Goal: Task Accomplishment & Management: Manage account settings

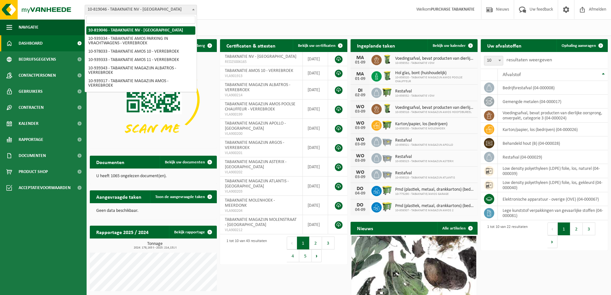
click at [192, 9] on span at bounding box center [193, 9] width 6 height 8
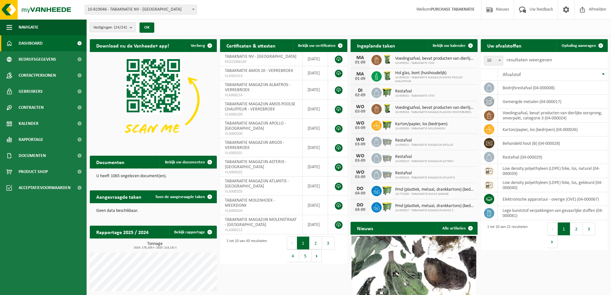
click at [191, 7] on span at bounding box center [193, 9] width 6 height 8
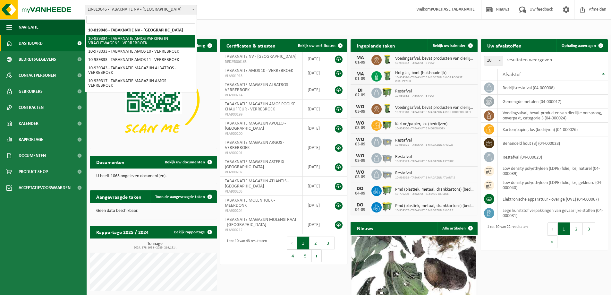
select select "138356"
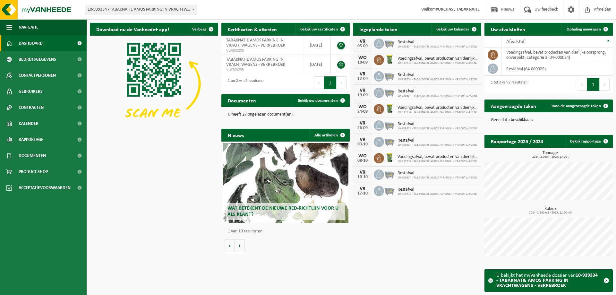
click at [192, 7] on span at bounding box center [193, 9] width 6 height 8
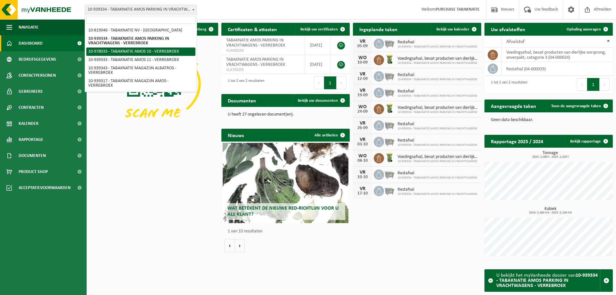
select select "159844"
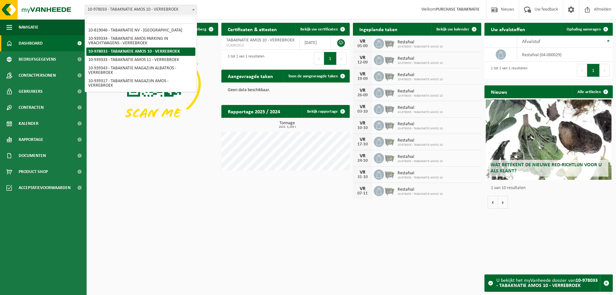
click at [191, 9] on span at bounding box center [193, 9] width 6 height 8
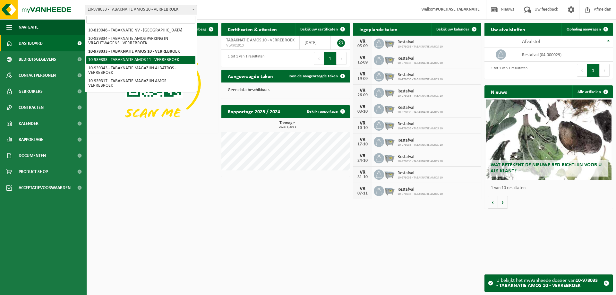
select select "138355"
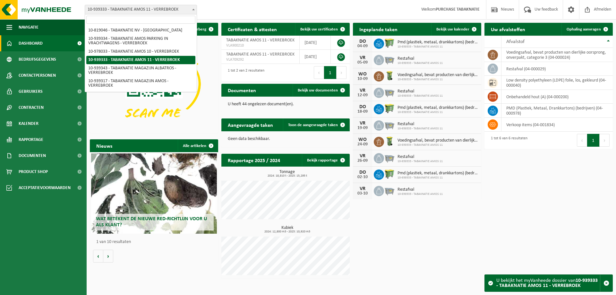
click at [194, 7] on span at bounding box center [193, 9] width 6 height 8
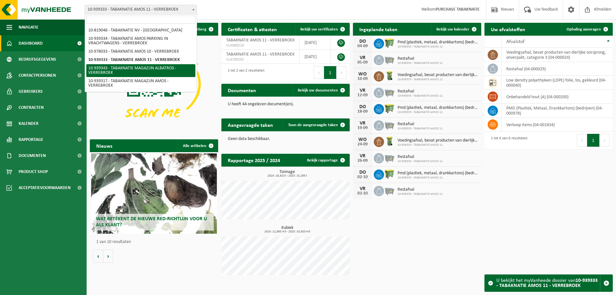
select select "138361"
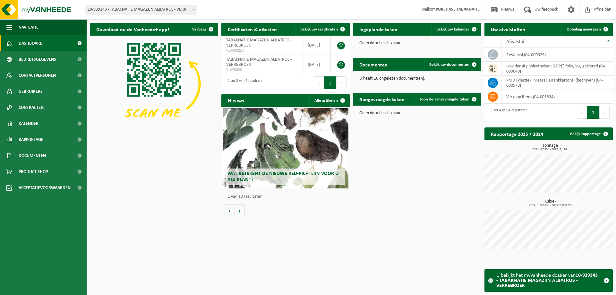
click at [193, 8] on span at bounding box center [193, 9] width 6 height 8
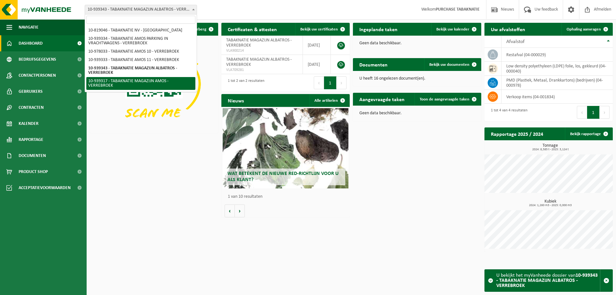
select select "138344"
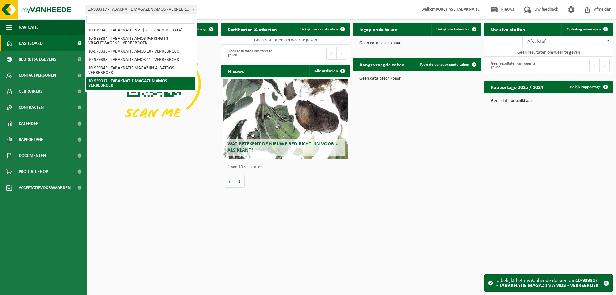
click at [193, 9] on b at bounding box center [193, 10] width 3 height 2
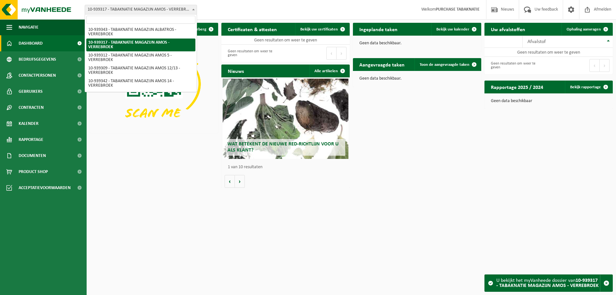
scroll to position [51, 0]
select select "138341"
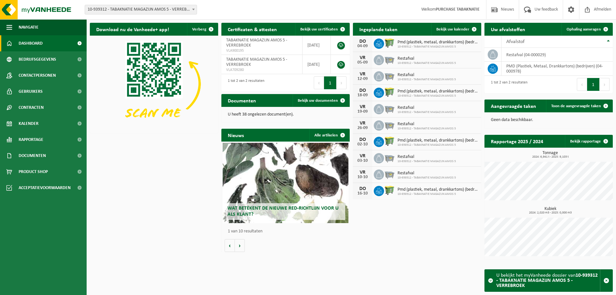
click at [193, 8] on span at bounding box center [193, 9] width 6 height 8
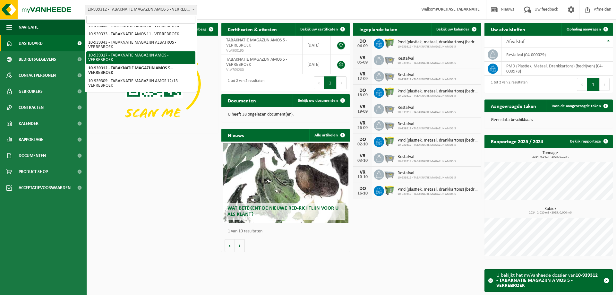
scroll to position [38, 0]
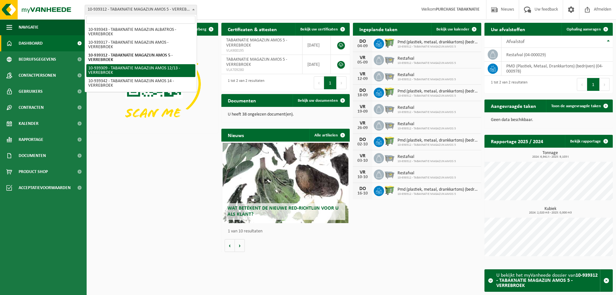
select select "138338"
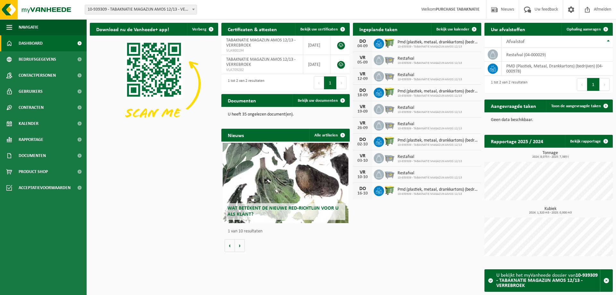
click at [194, 8] on span at bounding box center [193, 9] width 6 height 8
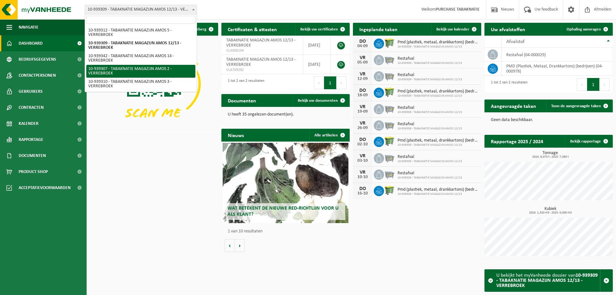
scroll to position [76, 0]
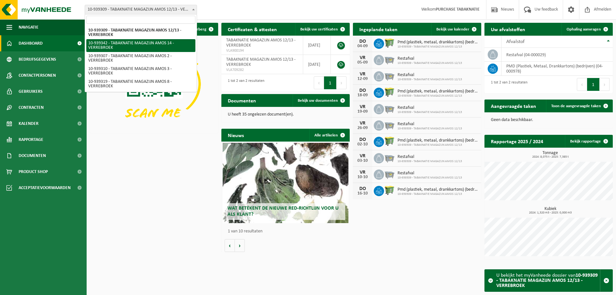
select select "138360"
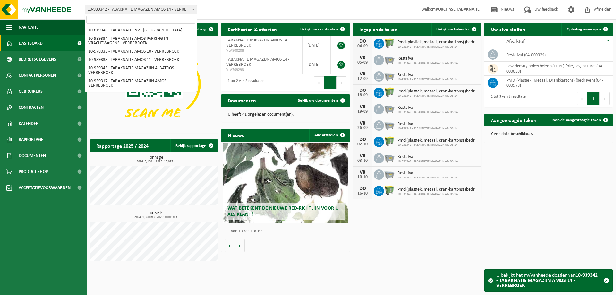
click at [194, 8] on span at bounding box center [193, 9] width 6 height 8
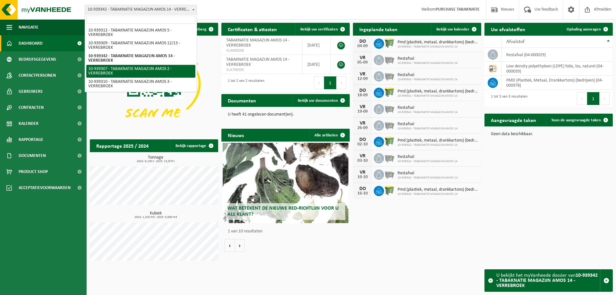
select select "138336"
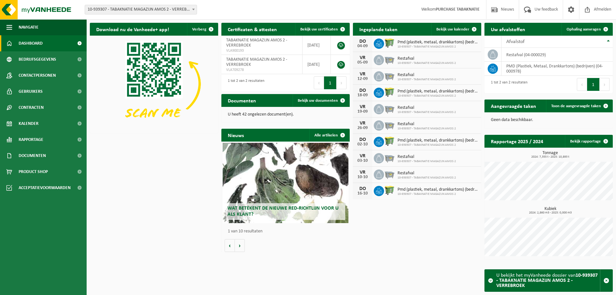
click at [195, 9] on span at bounding box center [193, 9] width 6 height 8
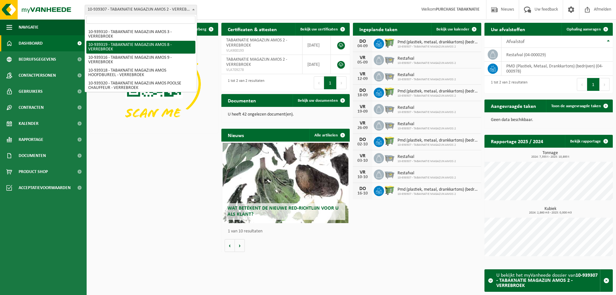
scroll to position [100, 0]
select select "138339"
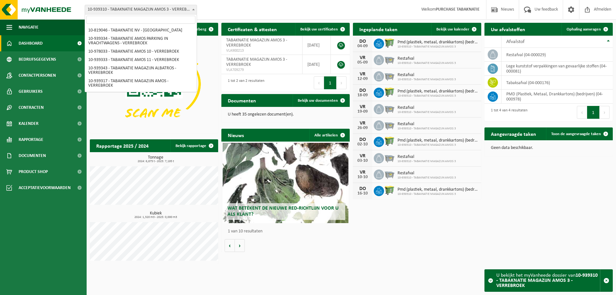
click at [192, 7] on span at bounding box center [193, 9] width 6 height 8
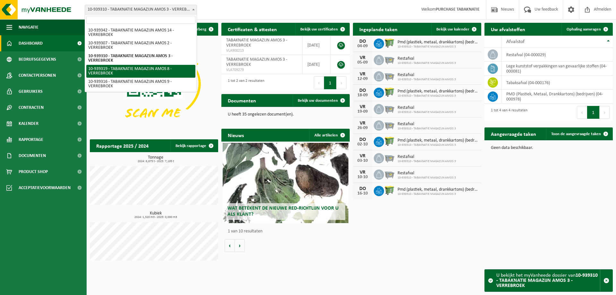
select select "138346"
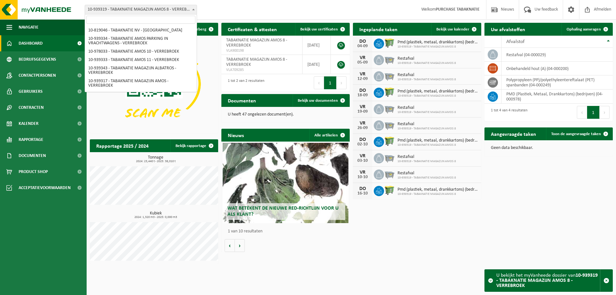
click at [194, 9] on b at bounding box center [193, 10] width 3 height 2
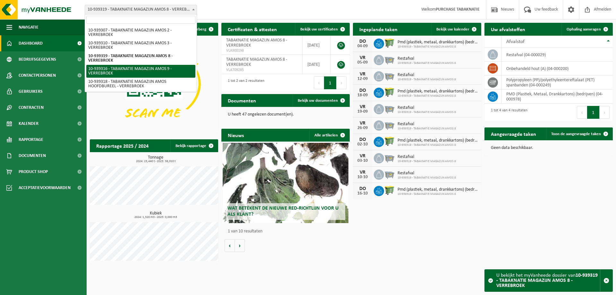
select select "138343"
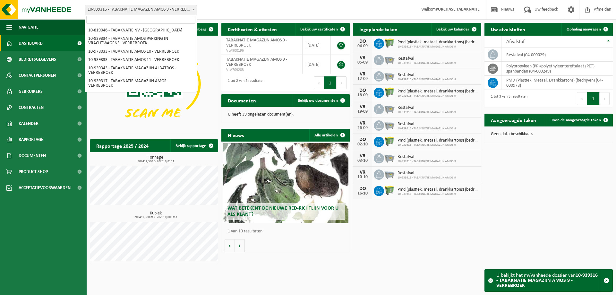
click at [193, 9] on b at bounding box center [193, 10] width 3 height 2
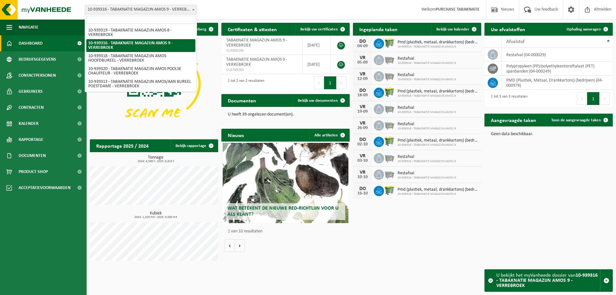
scroll to position [140, 0]
select select "138345"
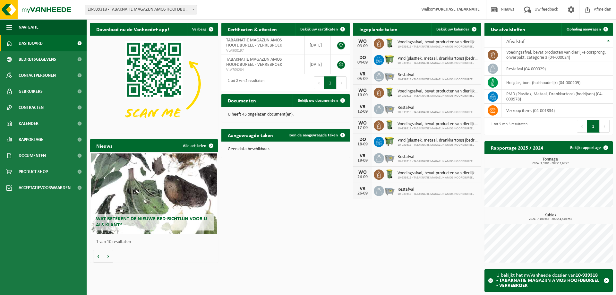
click at [195, 8] on span at bounding box center [193, 9] width 6 height 8
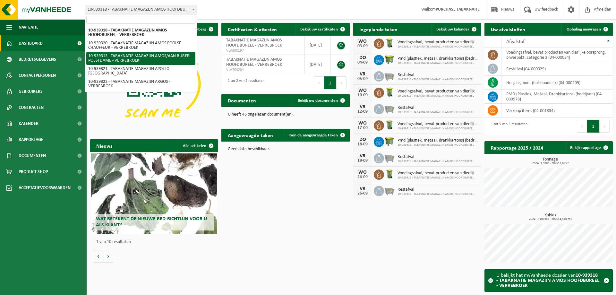
scroll to position [166, 0]
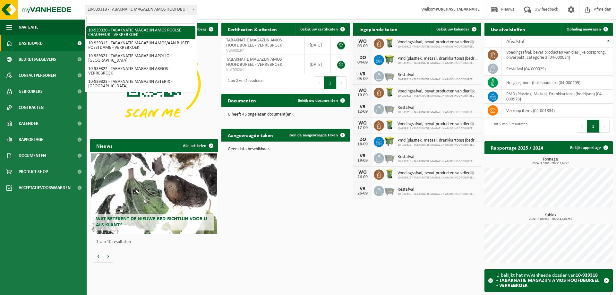
select select "138347"
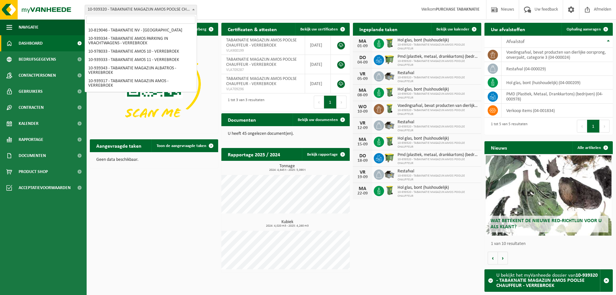
click at [193, 8] on span at bounding box center [193, 9] width 6 height 8
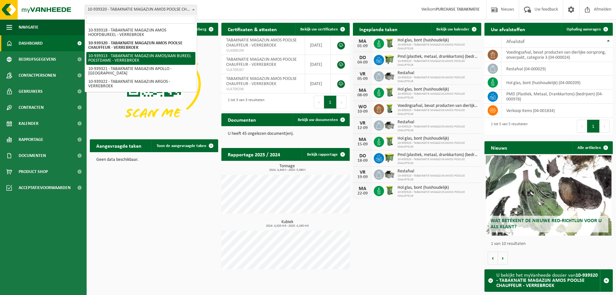
scroll to position [166, 0]
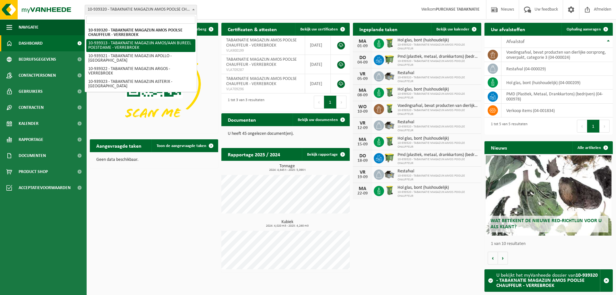
select select "138342"
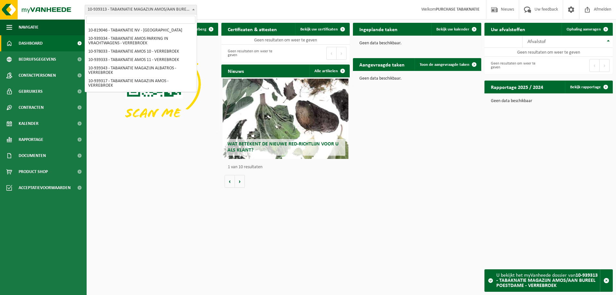
click at [192, 7] on span at bounding box center [193, 9] width 6 height 8
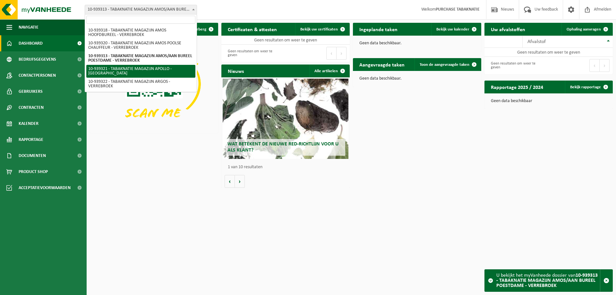
select select "138348"
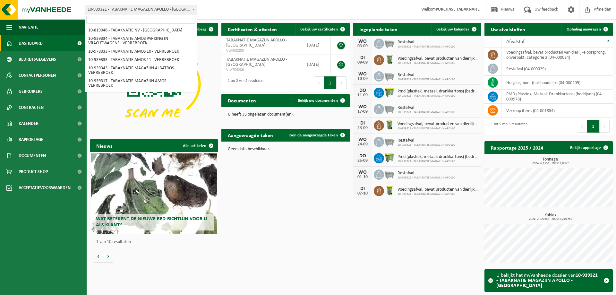
click at [192, 10] on b at bounding box center [193, 10] width 3 height 2
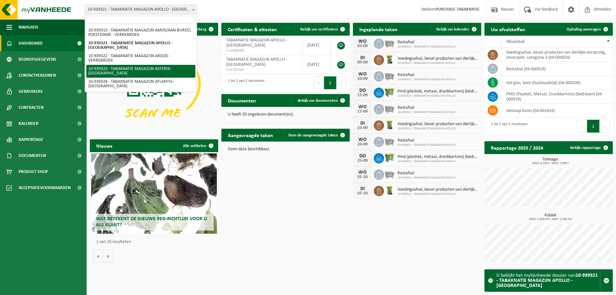
scroll to position [192, 0]
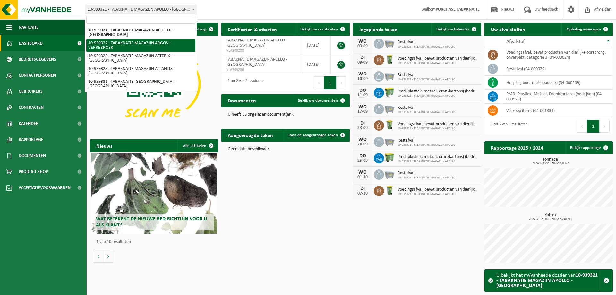
select select "138349"
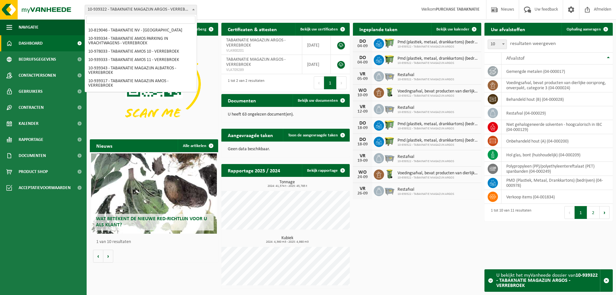
click at [193, 7] on span at bounding box center [193, 9] width 6 height 8
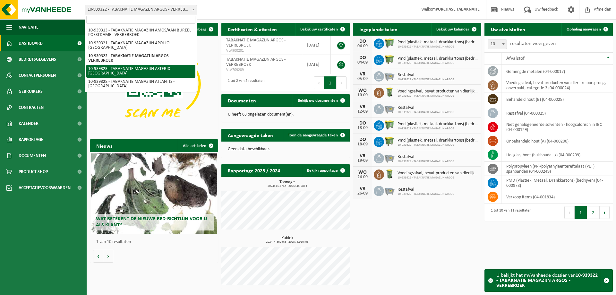
select select "138350"
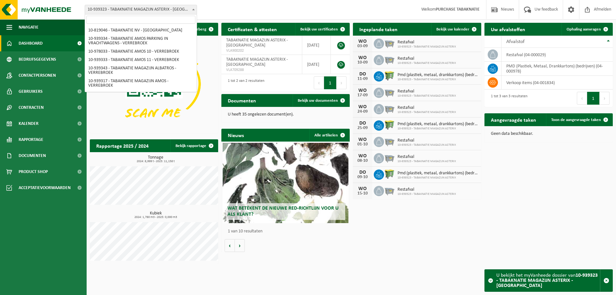
click at [195, 8] on span at bounding box center [193, 9] width 6 height 8
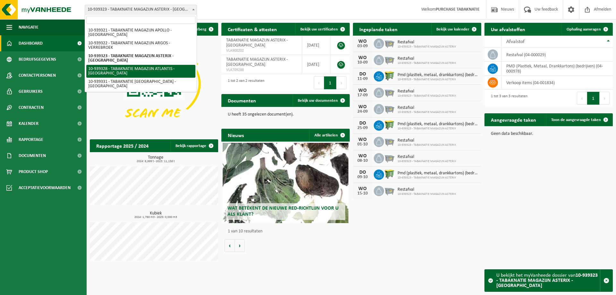
select select "138351"
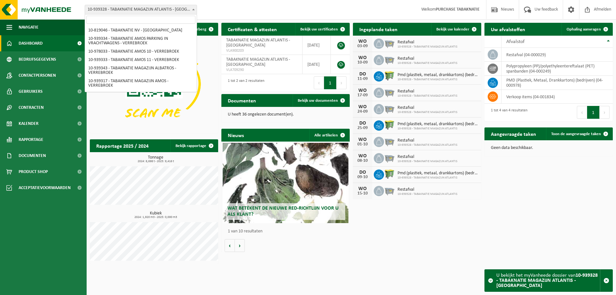
click at [193, 8] on span at bounding box center [193, 9] width 6 height 8
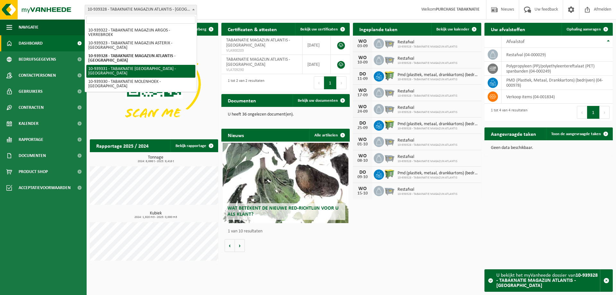
select select "138353"
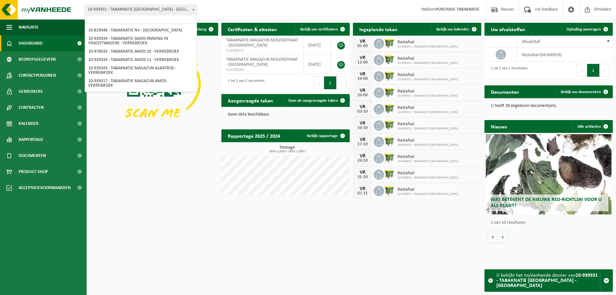
click at [195, 8] on span at bounding box center [193, 9] width 6 height 8
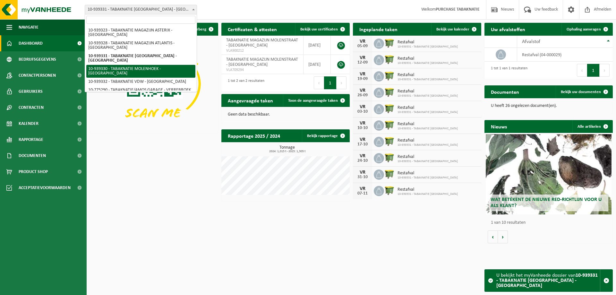
select select "138352"
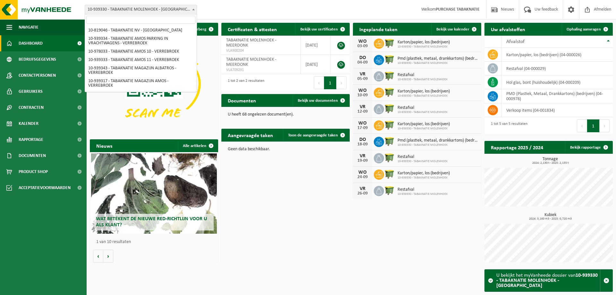
click at [193, 9] on b at bounding box center [193, 10] width 3 height 2
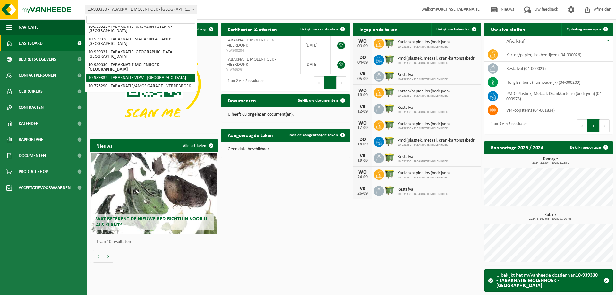
select select "138354"
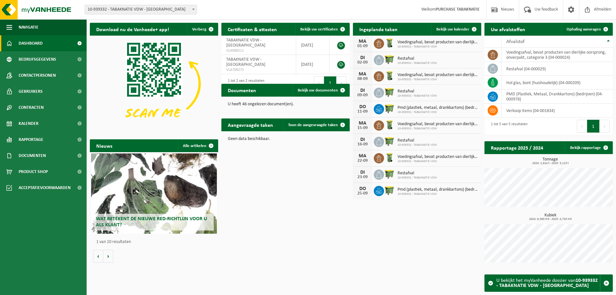
click at [128, 72] on img at bounding box center [154, 84] width 128 height 96
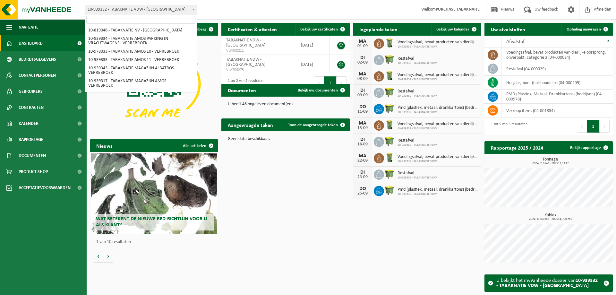
click at [195, 10] on span at bounding box center [193, 9] width 6 height 8
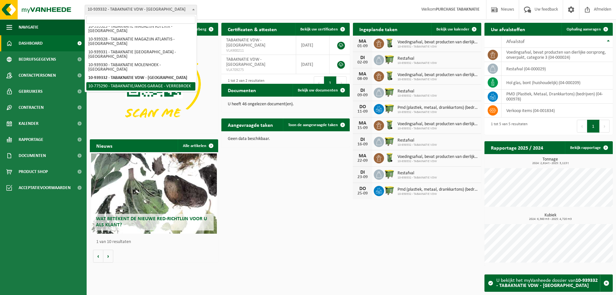
select select "138231"
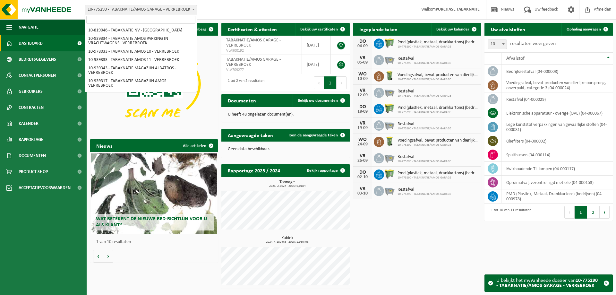
click at [193, 9] on b at bounding box center [193, 10] width 3 height 2
select select "138232"
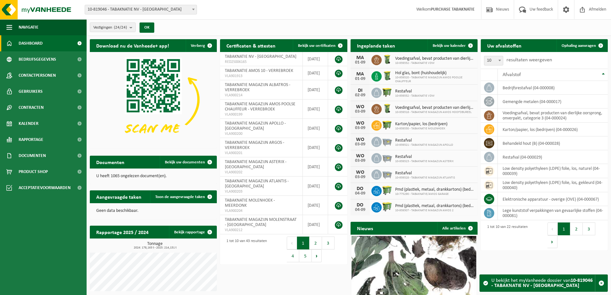
click at [193, 11] on span at bounding box center [193, 9] width 6 height 8
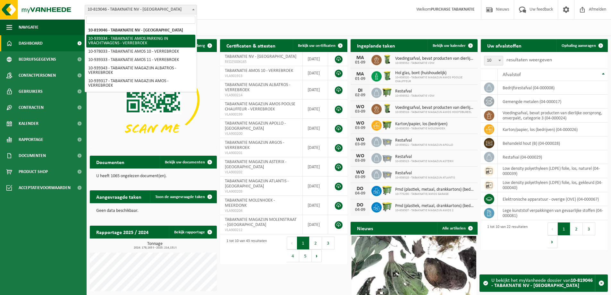
select select "138356"
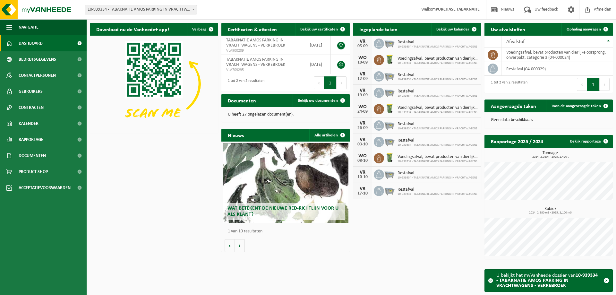
click at [195, 8] on span at bounding box center [193, 9] width 6 height 8
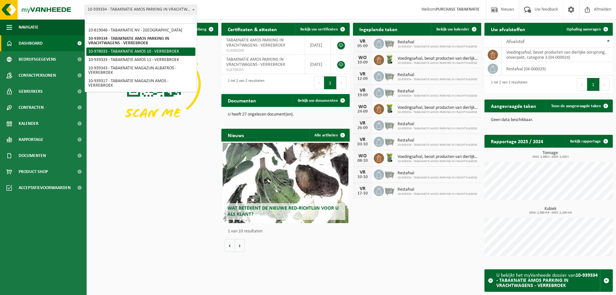
select select "159844"
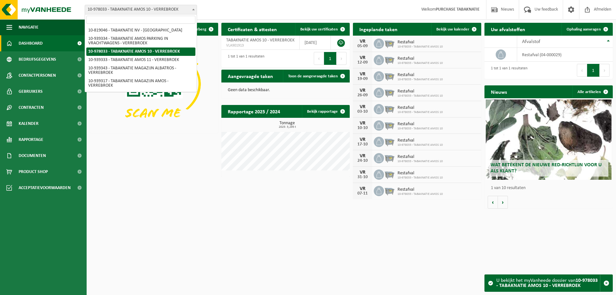
click at [193, 8] on span at bounding box center [193, 9] width 6 height 8
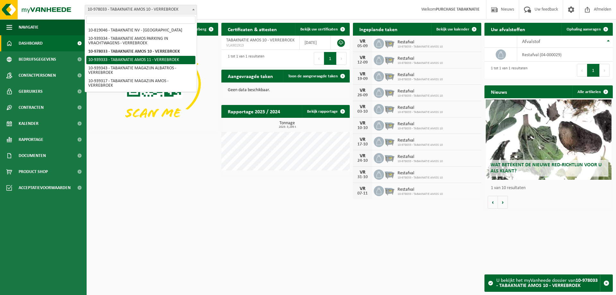
select select "138355"
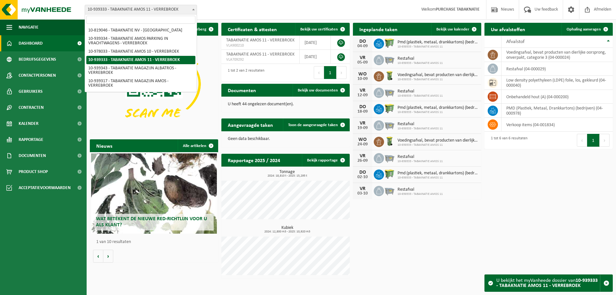
click at [193, 9] on b at bounding box center [193, 10] width 3 height 2
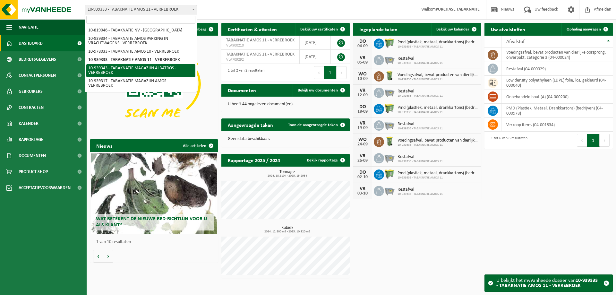
select select "138361"
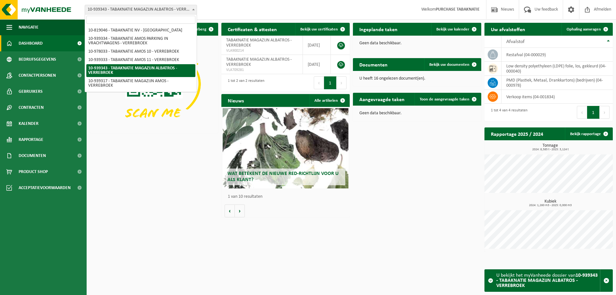
click at [192, 6] on span at bounding box center [193, 9] width 6 height 8
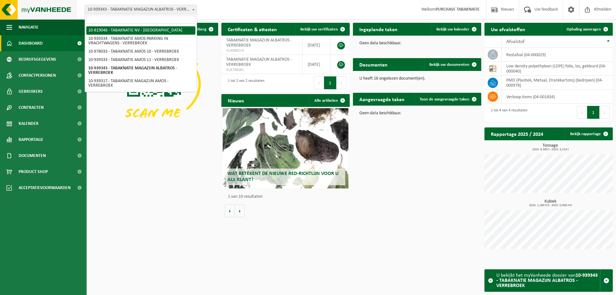
drag, startPoint x: 171, startPoint y: 30, endPoint x: 75, endPoint y: 19, distance: 96.8
click at [76, 18] on body "Vestiging: 10-819046 - TABAKNATIE NV - [GEOGRAPHIC_DATA] 10-939334 - TABAKNATIE…" at bounding box center [308, 127] width 616 height 255
select select "138232"
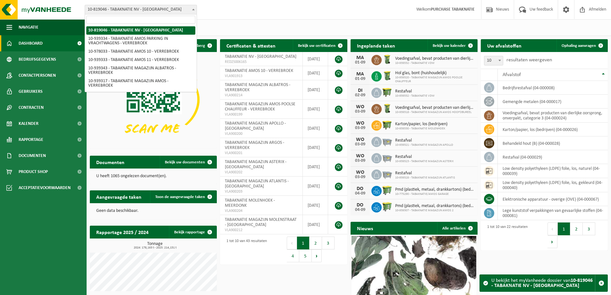
drag, startPoint x: 0, startPoint y: 0, endPoint x: 146, endPoint y: 8, distance: 145.8
click at [146, 8] on span "10-819046 - TABAKNATIE NV - [GEOGRAPHIC_DATA]" at bounding box center [141, 9] width 112 height 9
drag, startPoint x: 173, startPoint y: 29, endPoint x: 116, endPoint y: 27, distance: 57.4
click at [143, 7] on span "10-819046 - TABAKNATIE NV - [GEOGRAPHIC_DATA]" at bounding box center [141, 9] width 112 height 9
drag, startPoint x: 143, startPoint y: 7, endPoint x: 290, endPoint y: 3, distance: 146.3
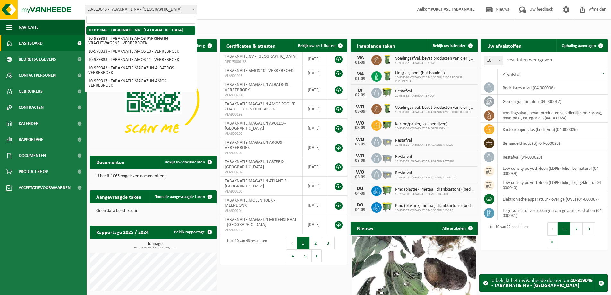
click at [290, 3] on div "Vestiging: 10-819046 - TABAKNATIE NV - ANTWERPEN 10-939334 - TABAKNATIE AMOS PA…" at bounding box center [305, 10] width 611 height 20
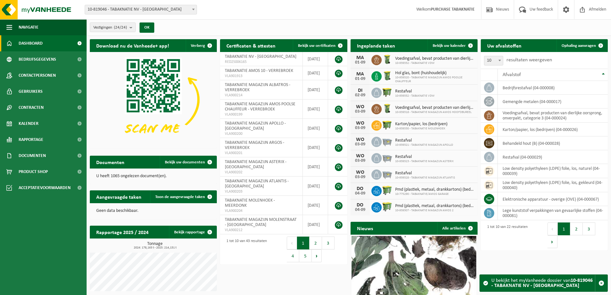
click at [195, 7] on span at bounding box center [193, 9] width 6 height 8
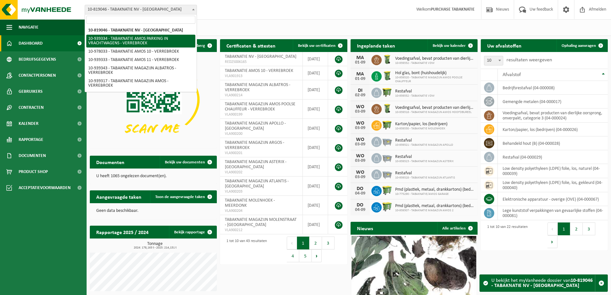
select select "138356"
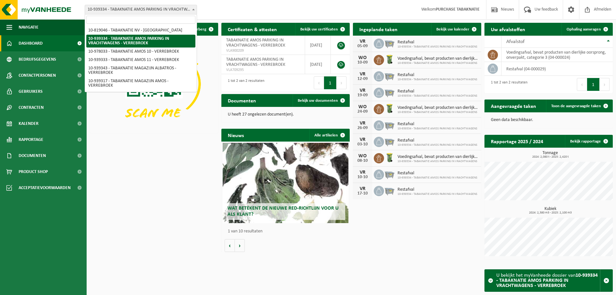
click at [191, 7] on span at bounding box center [193, 9] width 6 height 8
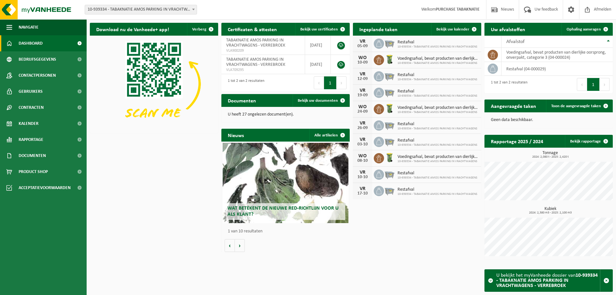
click at [191, 6] on span at bounding box center [193, 9] width 6 height 8
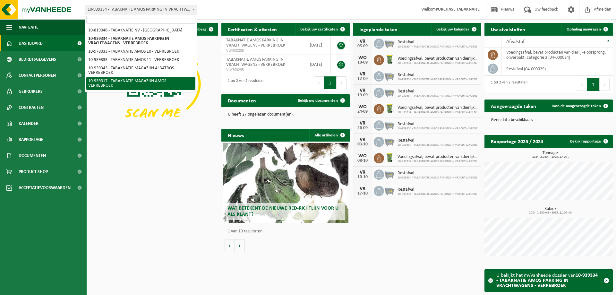
select select "138344"
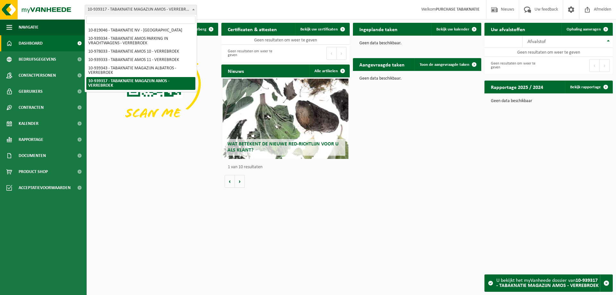
click at [193, 10] on span at bounding box center [193, 9] width 6 height 8
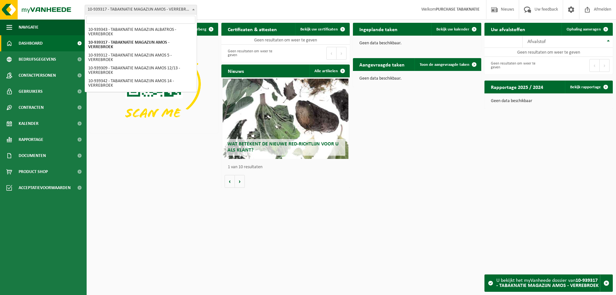
scroll to position [51, 0]
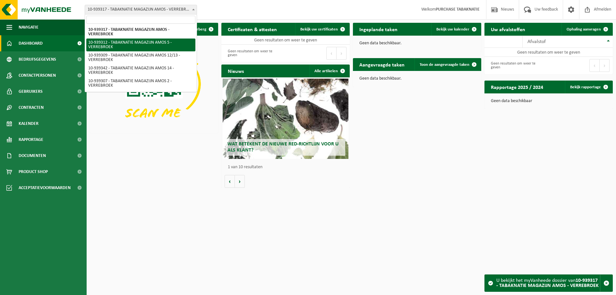
select select "138341"
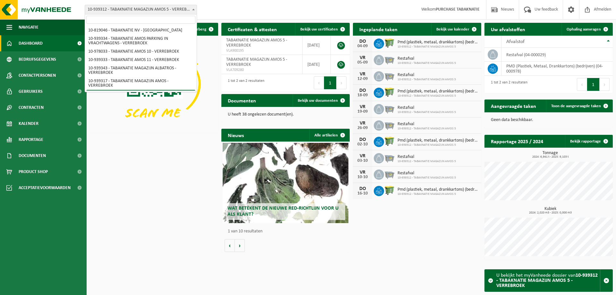
click at [194, 9] on b at bounding box center [193, 10] width 3 height 2
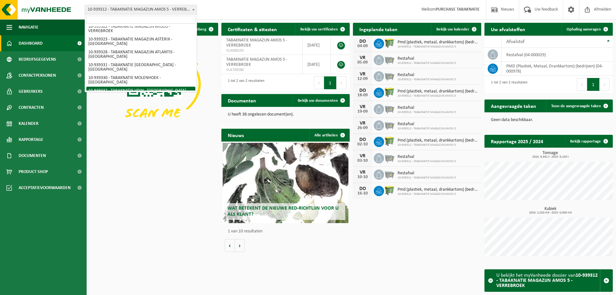
scroll to position [221, 0]
select select "138231"
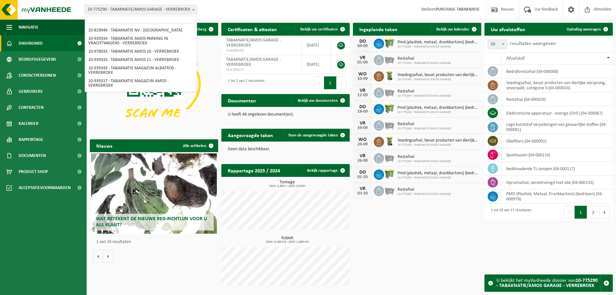
click at [193, 7] on span at bounding box center [193, 9] width 6 height 8
select select "138232"
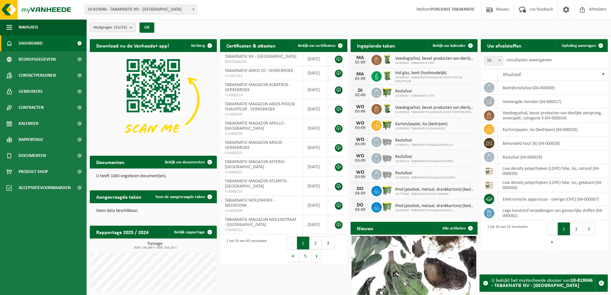
click at [193, 10] on b at bounding box center [193, 10] width 3 height 2
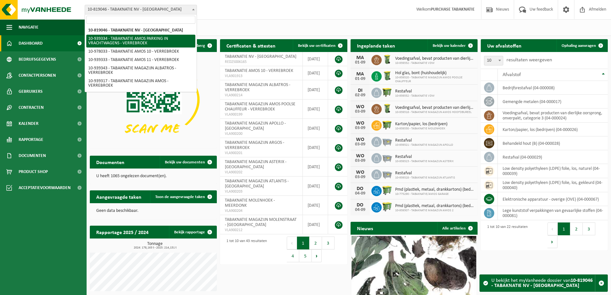
select select "138356"
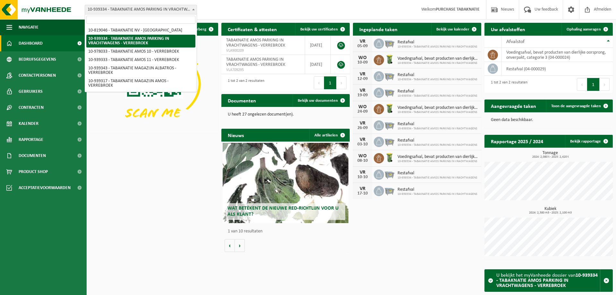
click at [193, 8] on span at bounding box center [193, 9] width 6 height 8
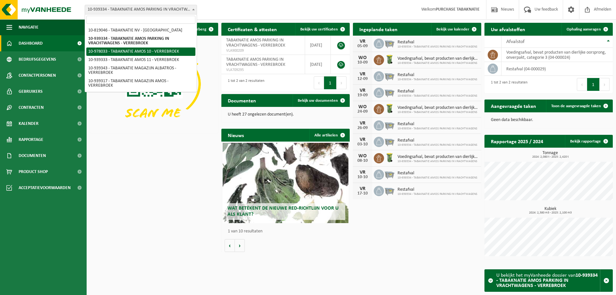
select select "159844"
